Goal: Complete application form

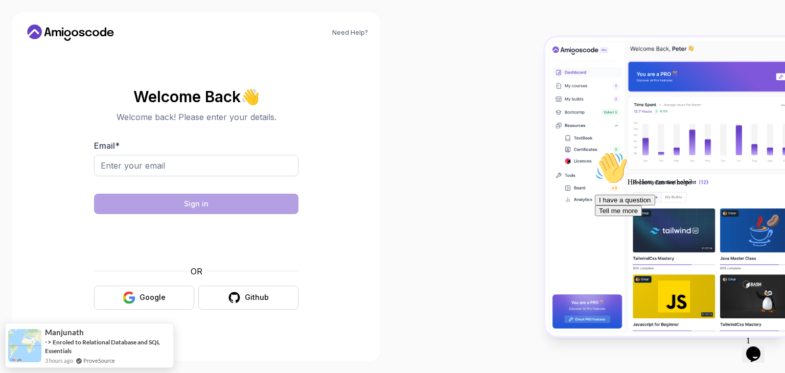
click at [541, 103] on body "Need Help? Welcome Back 👋 Welcome back! Please enter your details. Email * Sign…" at bounding box center [392, 186] width 785 height 373
click at [205, 166] on input "Email *" at bounding box center [196, 165] width 204 height 21
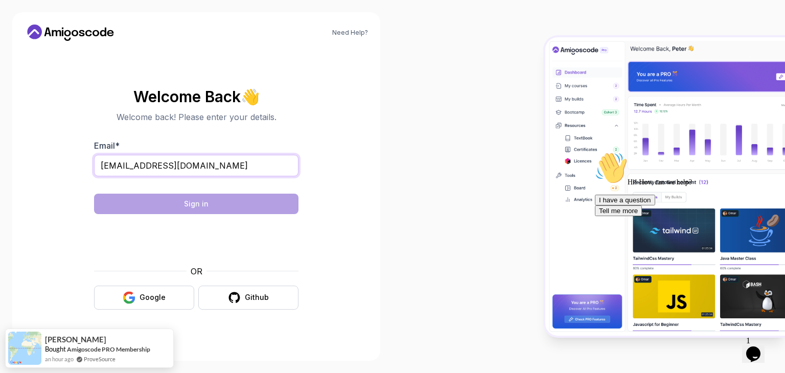
type input "[EMAIL_ADDRESS][DOMAIN_NAME]"
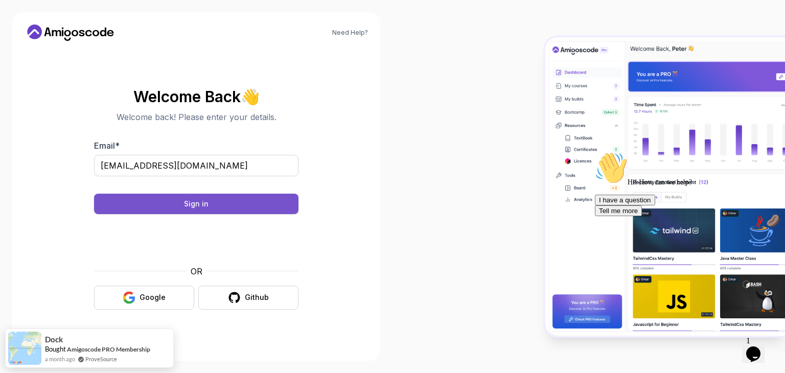
click at [290, 208] on button "Sign in" at bounding box center [196, 204] width 204 height 20
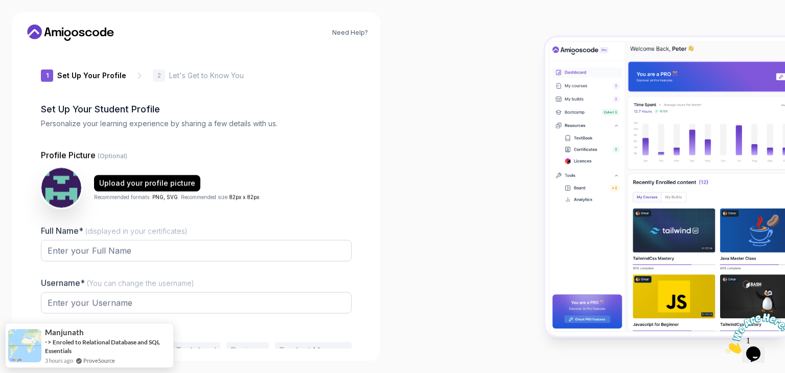
type input "sunnybisonf44eb"
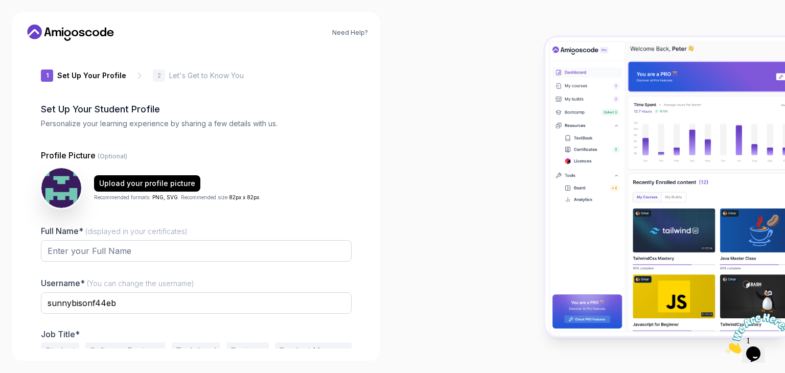
click at [85, 29] on icon at bounding box center [71, 33] width 92 height 16
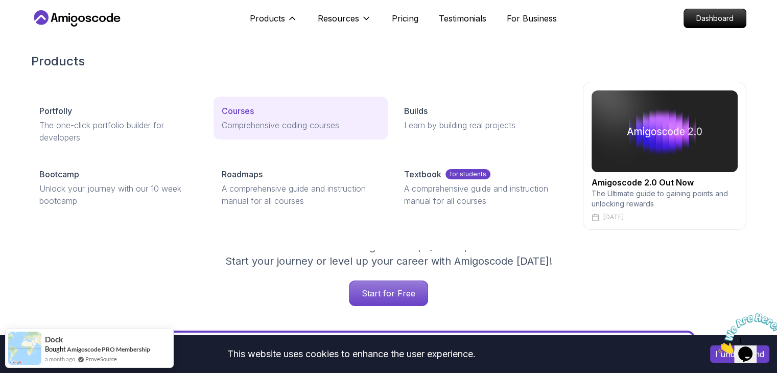
click at [250, 123] on p "Comprehensive coding courses" at bounding box center [301, 125] width 158 height 12
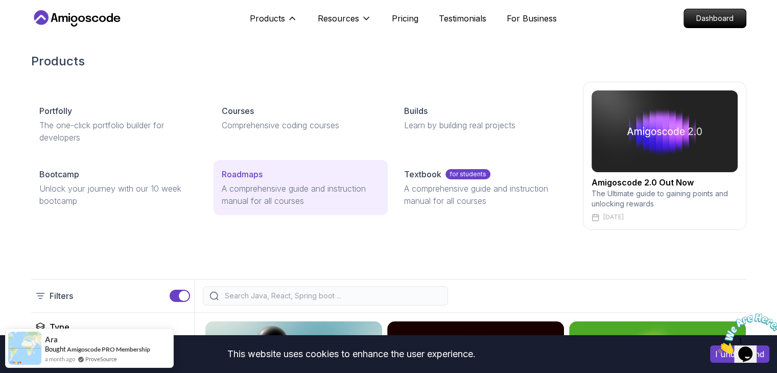
click at [241, 182] on p "A comprehensive guide and instruction manual for all courses" at bounding box center [301, 194] width 158 height 25
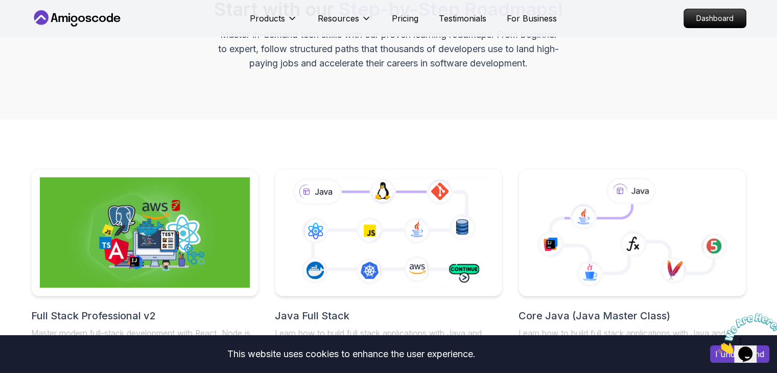
scroll to position [216, 0]
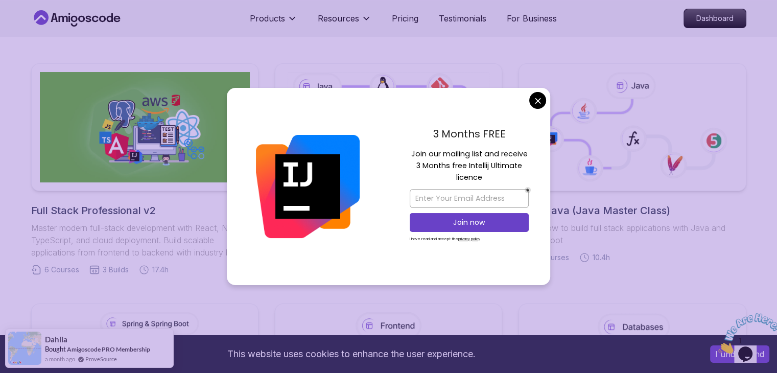
click at [538, 109] on div "3 Months FREE Join our mailing list and receive 3 Months free Intellij Ultimate…" at bounding box center [469, 186] width 162 height 197
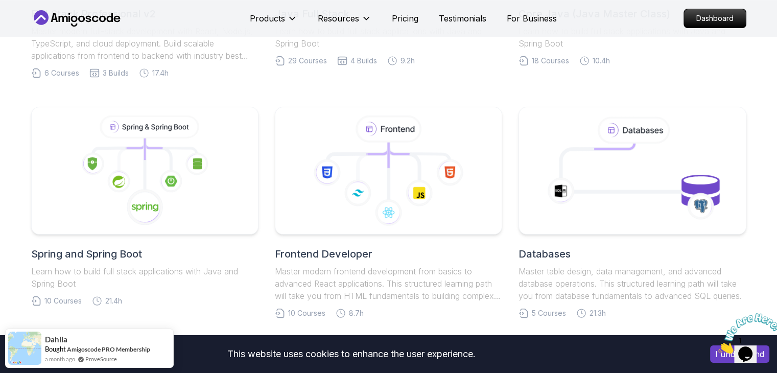
scroll to position [414, 0]
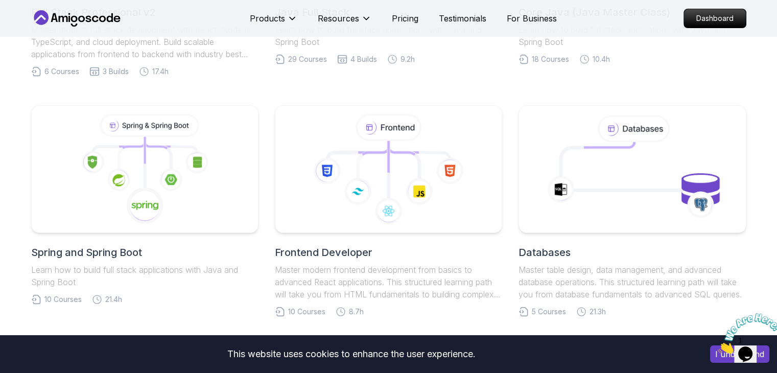
click at [219, 213] on icon at bounding box center [145, 169] width 210 height 110
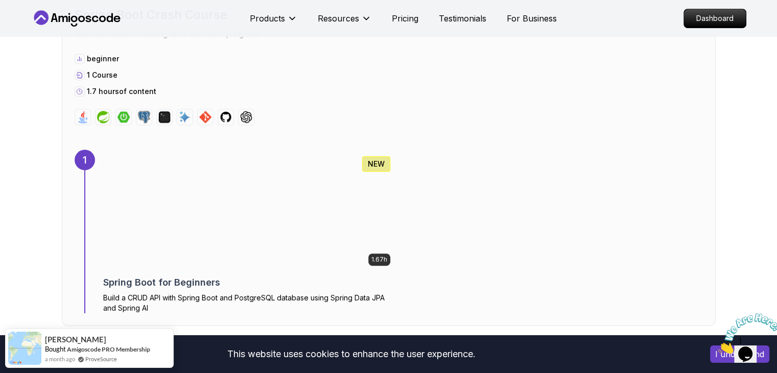
scroll to position [593, 0]
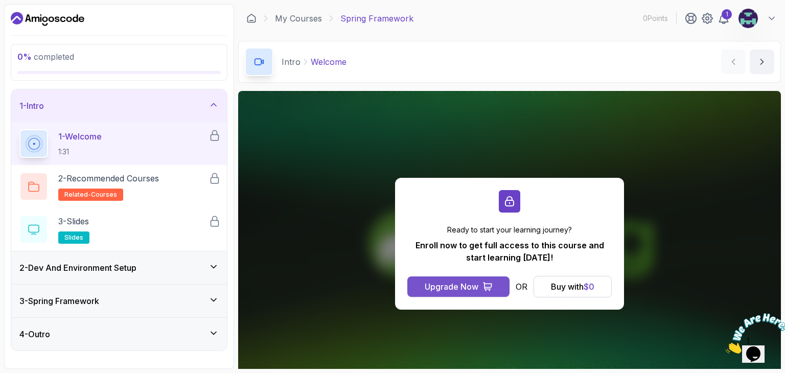
click at [483, 289] on icon at bounding box center [488, 287] width 10 height 10
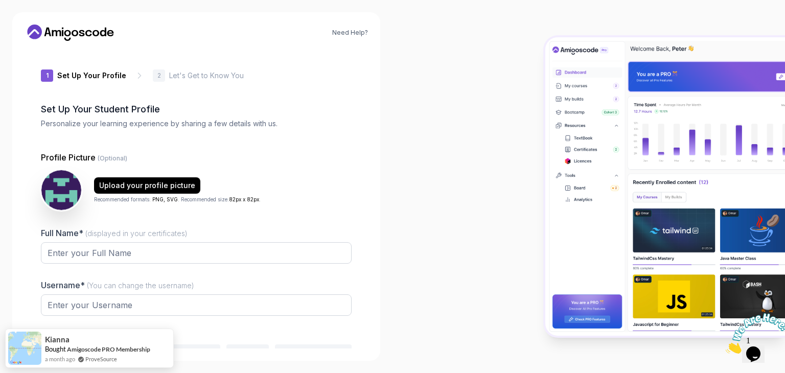
type input "fiercebadger43899"
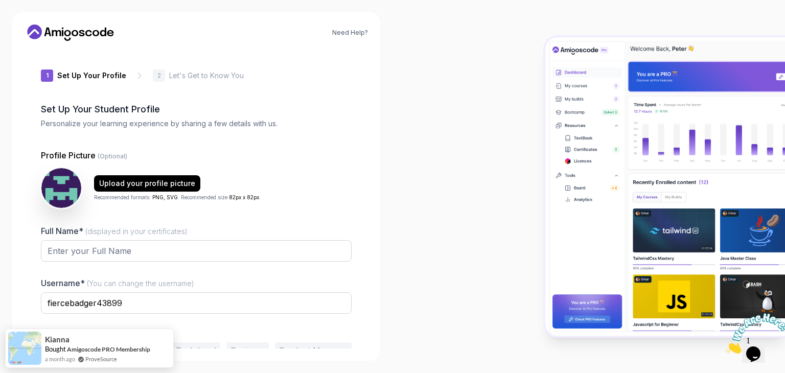
scroll to position [53, 0]
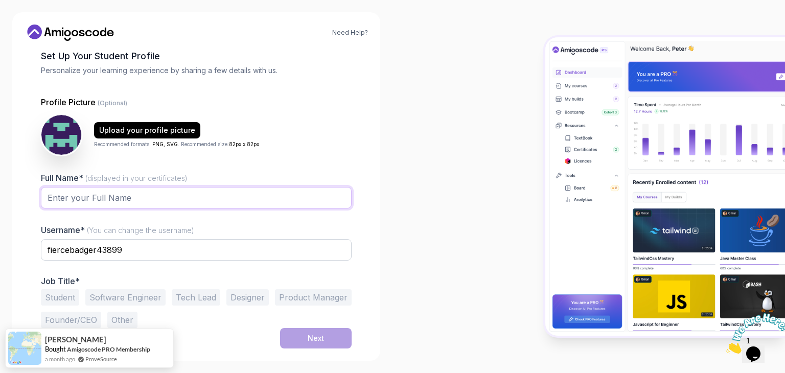
click at [245, 205] on input "Full Name* (displayed in your certificates)" at bounding box center [196, 197] width 311 height 21
type input "Mohammed Ashraf"
click at [136, 136] on button "Upload your profile picture" at bounding box center [147, 130] width 106 height 16
click at [59, 299] on button "Student" at bounding box center [60, 297] width 38 height 16
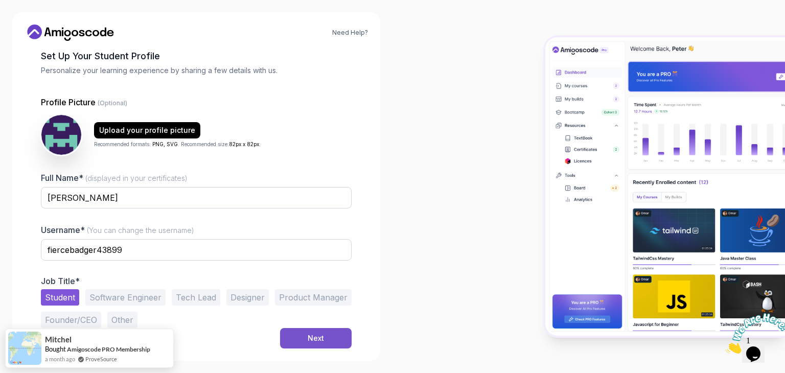
click at [325, 339] on button "Next" at bounding box center [316, 338] width 72 height 20
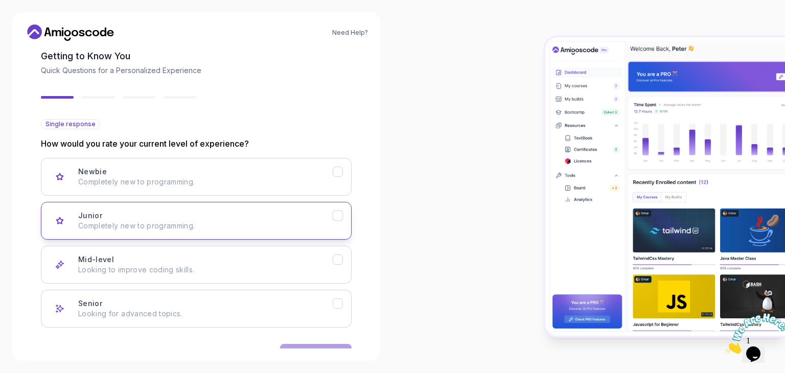
click at [219, 224] on p "Completely new to programming." at bounding box center [205, 226] width 255 height 10
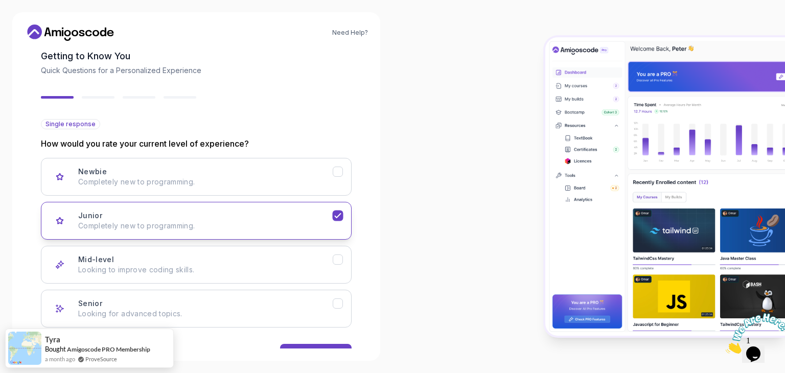
scroll to position [84, 0]
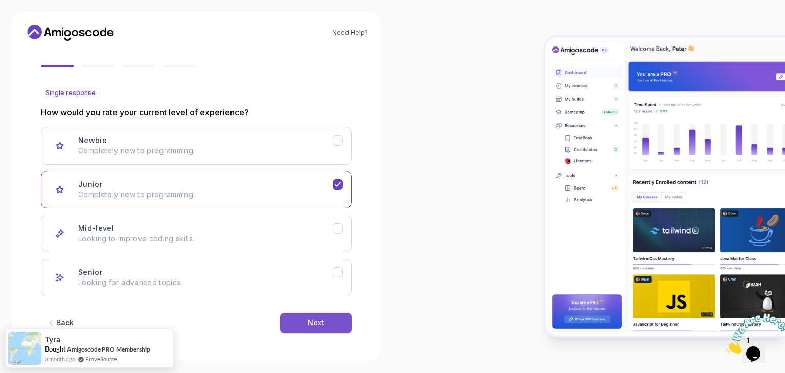
click at [291, 319] on button "Next" at bounding box center [316, 323] width 72 height 20
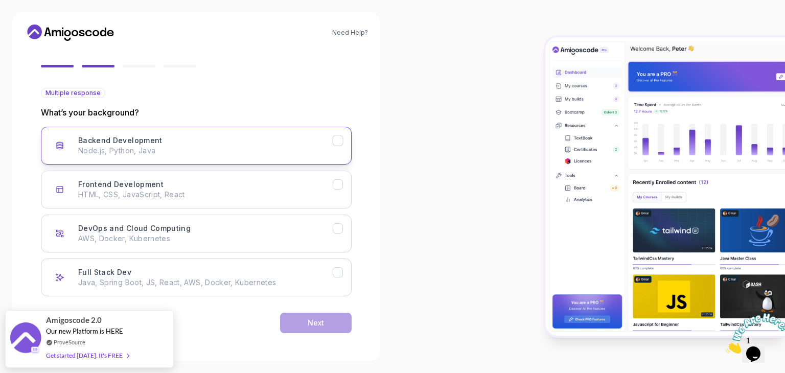
click at [227, 152] on p "Node.js, Python, Java" at bounding box center [205, 151] width 255 height 10
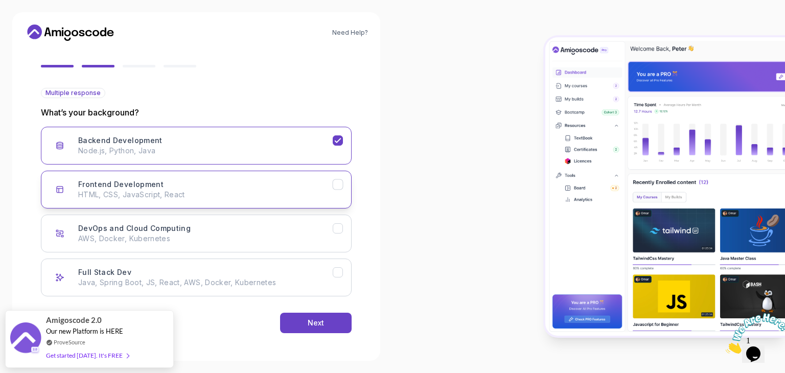
click at [271, 201] on button "Frontend Development HTML, CSS, JavaScript, React" at bounding box center [196, 190] width 311 height 38
click at [330, 318] on button "Next" at bounding box center [316, 323] width 72 height 20
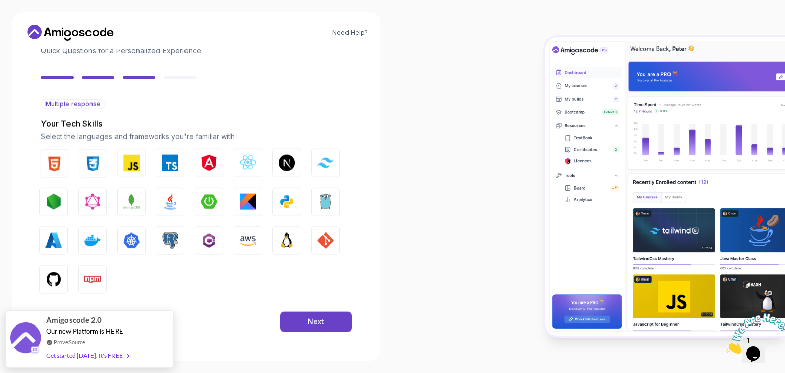
scroll to position [73, 0]
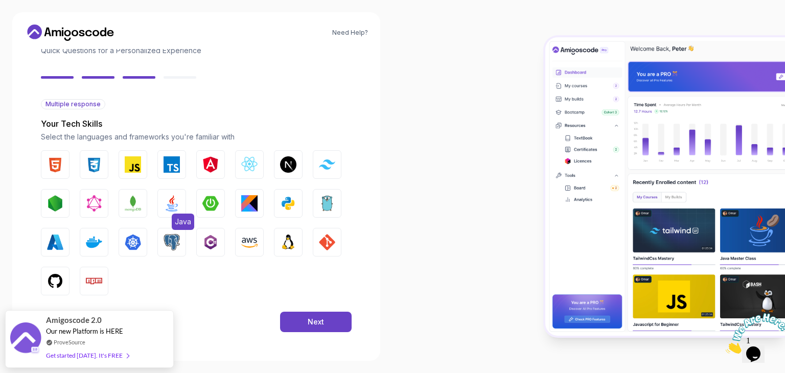
click at [180, 210] on button "Java" at bounding box center [171, 203] width 29 height 29
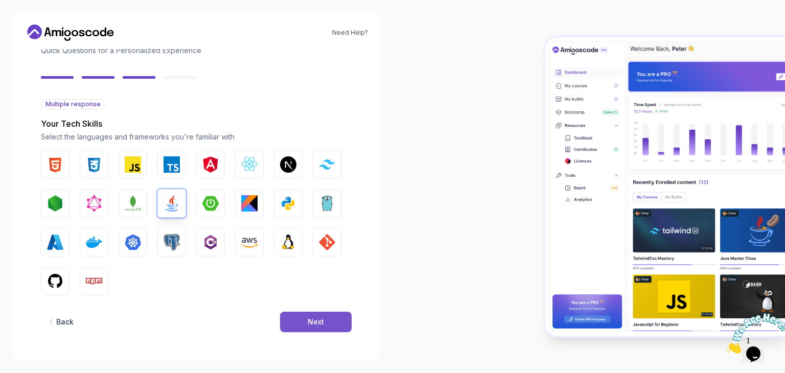
click at [318, 318] on div "Next" at bounding box center [316, 322] width 16 height 10
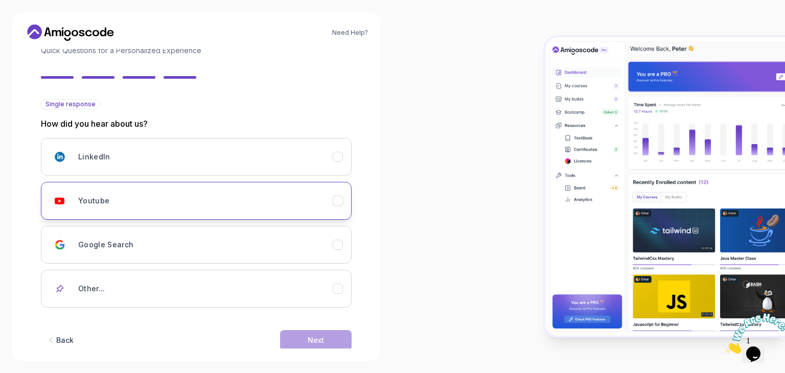
click at [203, 218] on button "Youtube" at bounding box center [196, 201] width 311 height 38
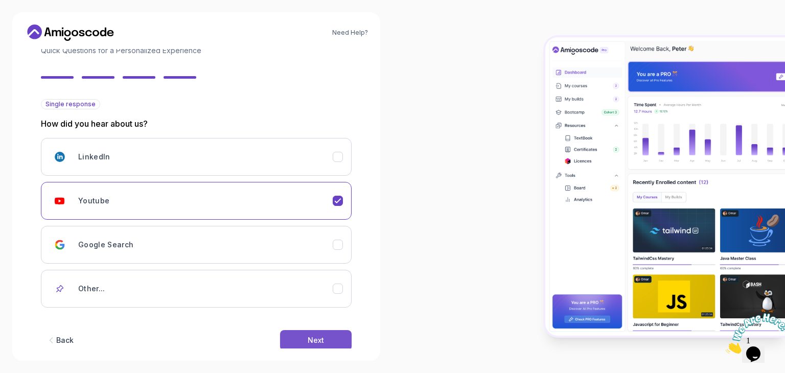
click at [285, 346] on button "Next" at bounding box center [316, 340] width 72 height 20
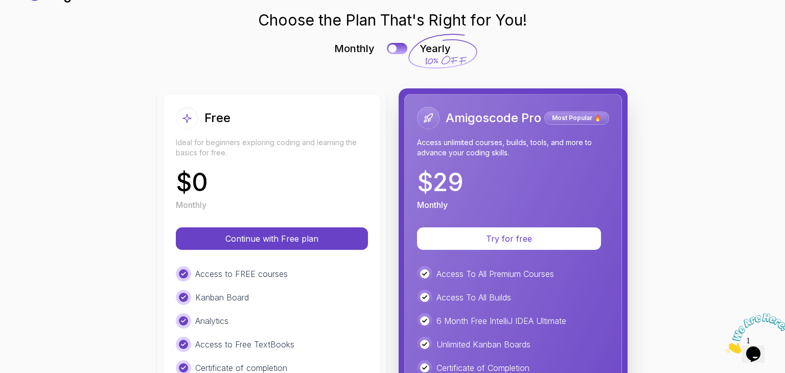
scroll to position [34, 0]
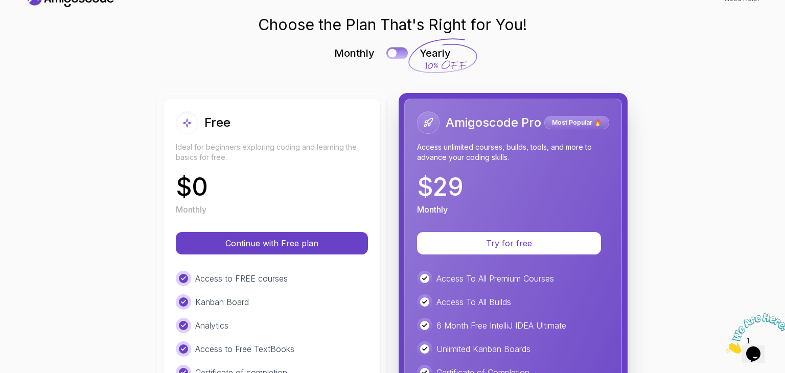
click at [389, 56] on div at bounding box center [392, 53] width 9 height 9
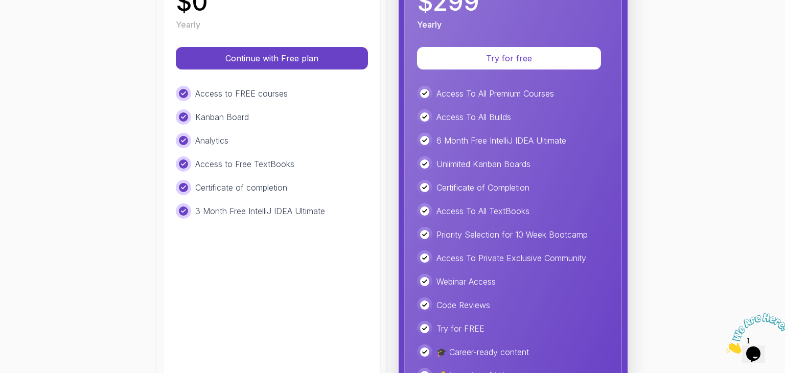
scroll to position [0, 0]
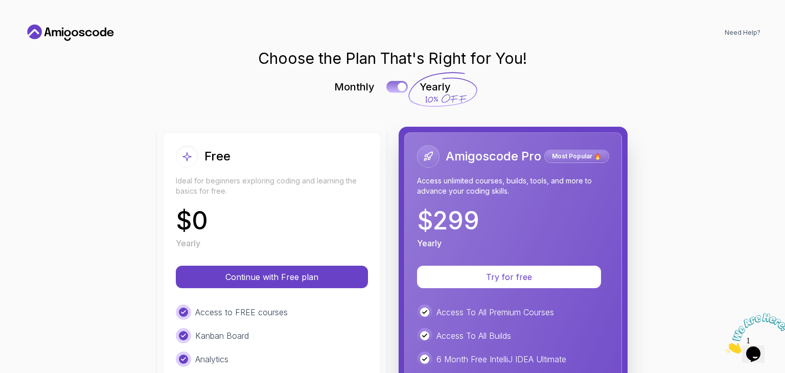
click at [391, 90] on button at bounding box center [396, 87] width 21 height 12
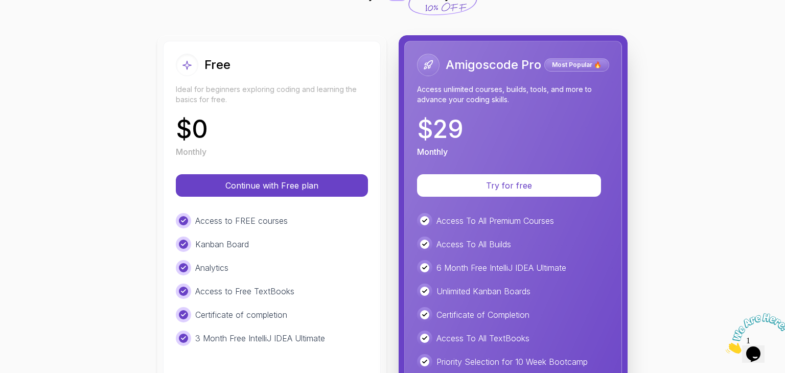
scroll to position [92, 0]
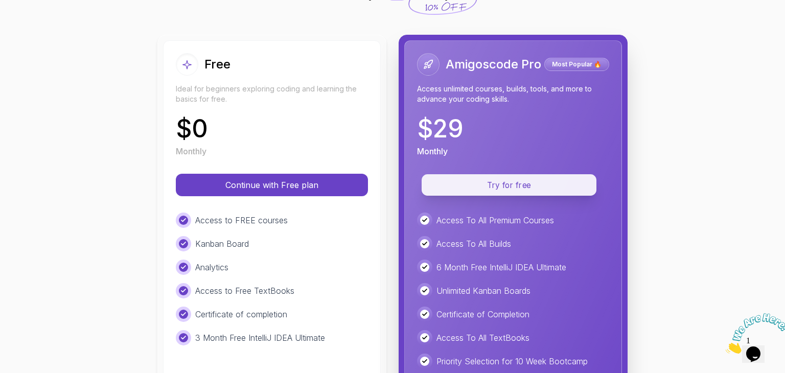
click at [463, 176] on button "Try for free" at bounding box center [509, 184] width 175 height 21
click at [486, 189] on p "Try for free" at bounding box center [508, 185] width 151 height 12
